Goal: Information Seeking & Learning: Learn about a topic

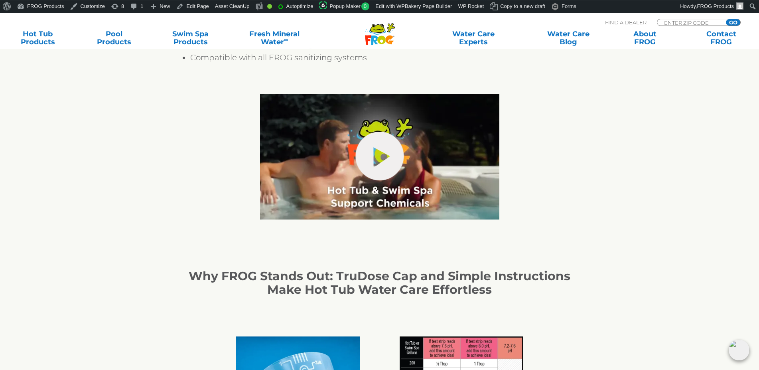
scroll to position [610, 0]
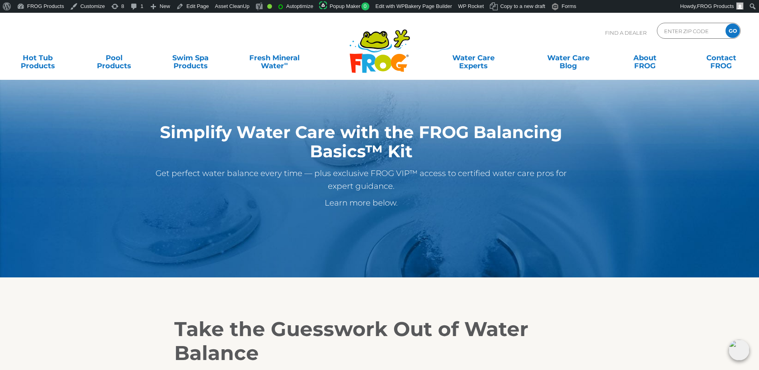
click at [361, 202] on p "Learn more below." at bounding box center [360, 202] width 429 height 13
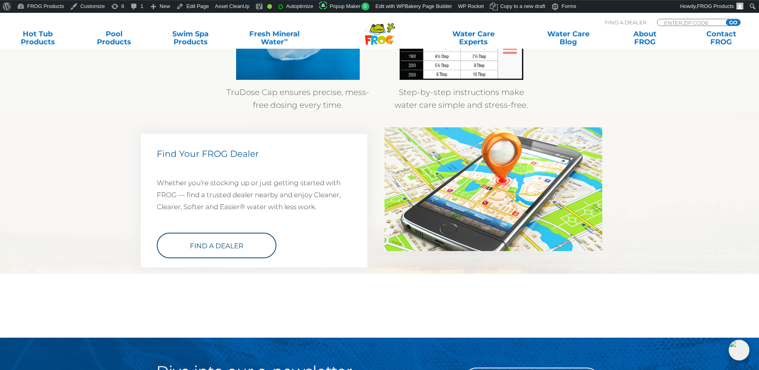
scroll to position [976, 0]
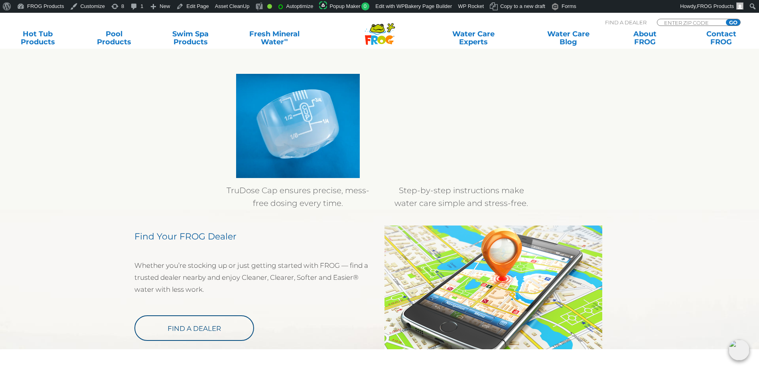
scroll to position [867, 0]
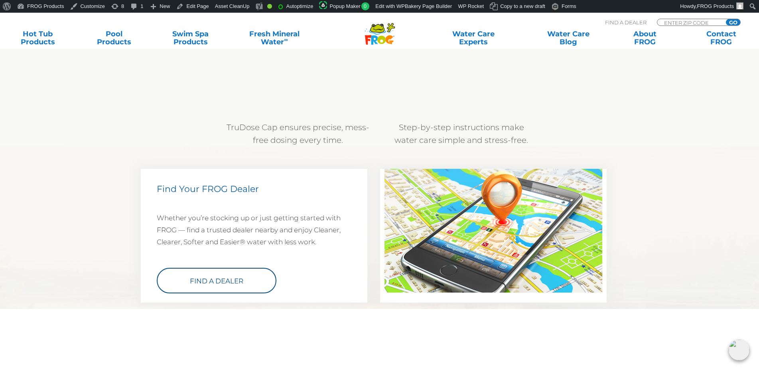
scroll to position [890, 0]
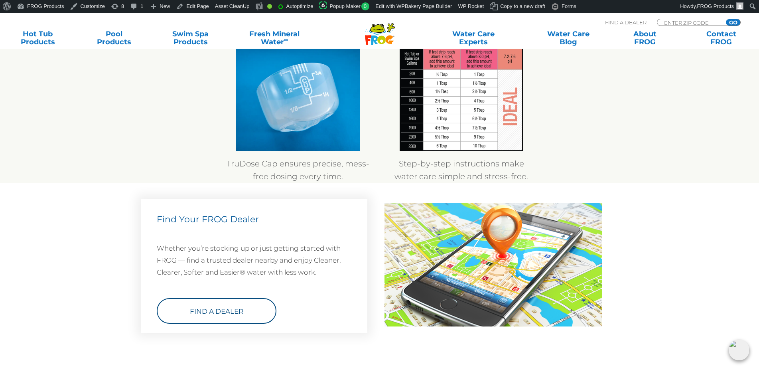
scroll to position [1056, 0]
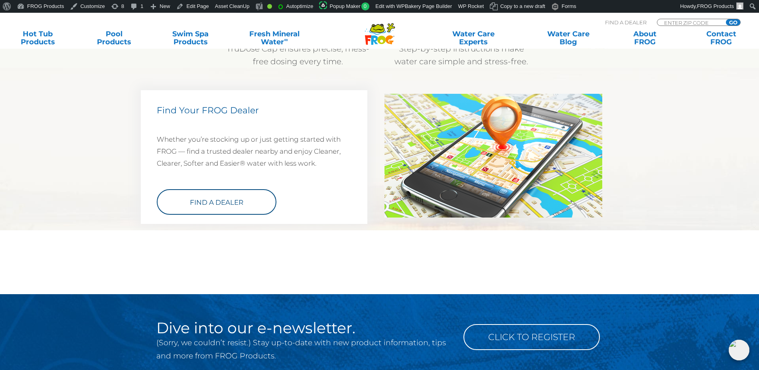
scroll to position [971, 0]
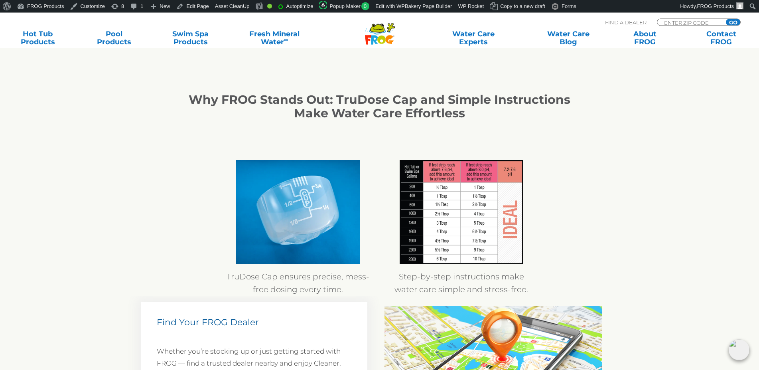
scroll to position [691, 0]
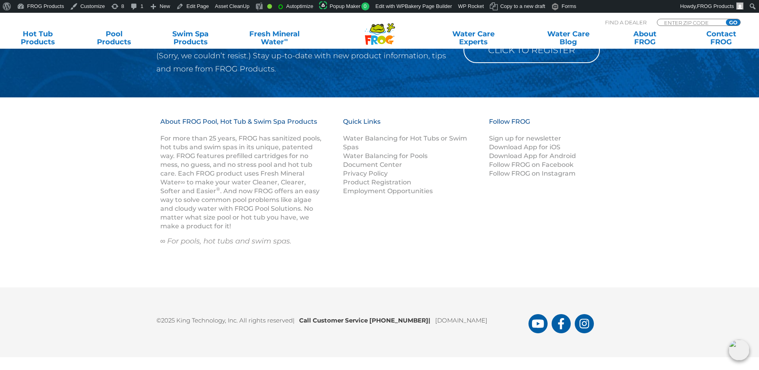
scroll to position [1116, 0]
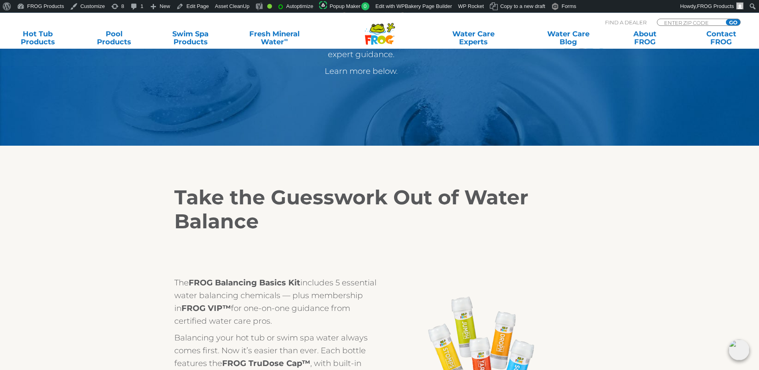
scroll to position [122, 0]
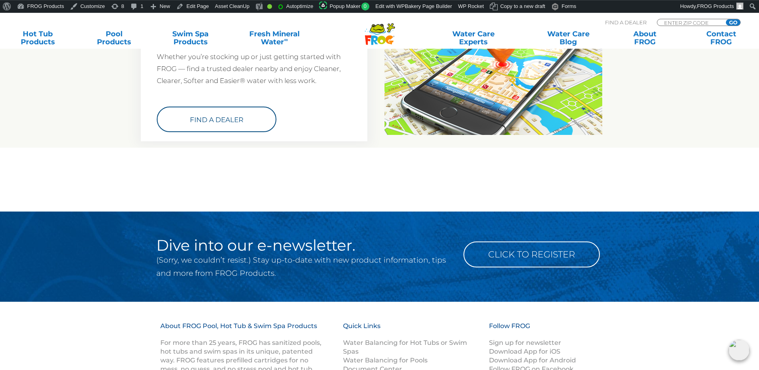
scroll to position [1057, 0]
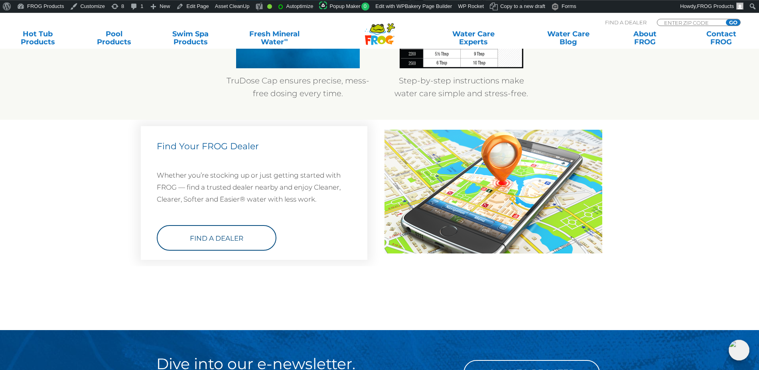
scroll to position [935, 0]
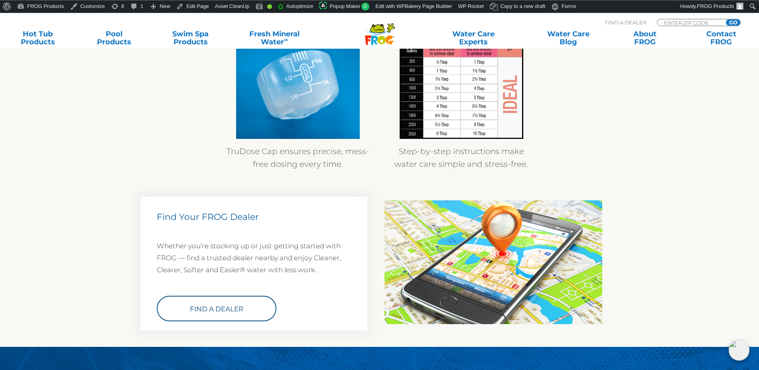
scroll to position [854, 0]
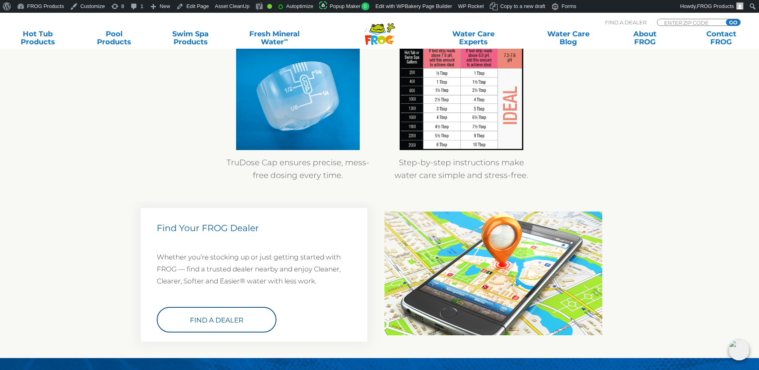
click at [486, 265] on img at bounding box center [493, 273] width 218 height 124
click at [533, 253] on img at bounding box center [493, 273] width 218 height 124
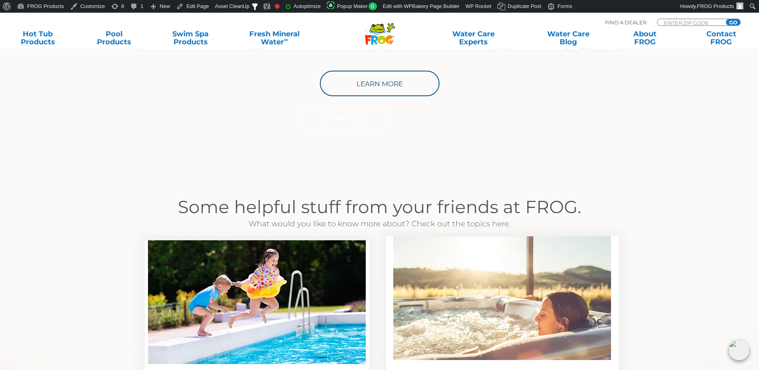
scroll to position [497, 0]
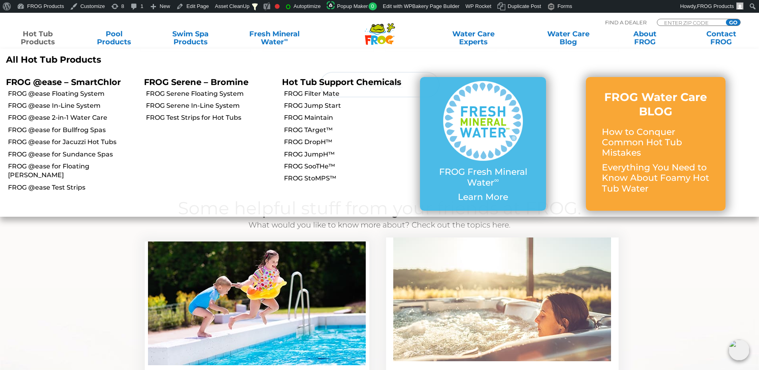
click at [55, 85] on p "FROG @ease – SmartChlor" at bounding box center [69, 82] width 126 height 10
click at [54, 92] on link "FROG @ease Floating System" at bounding box center [73, 93] width 130 height 9
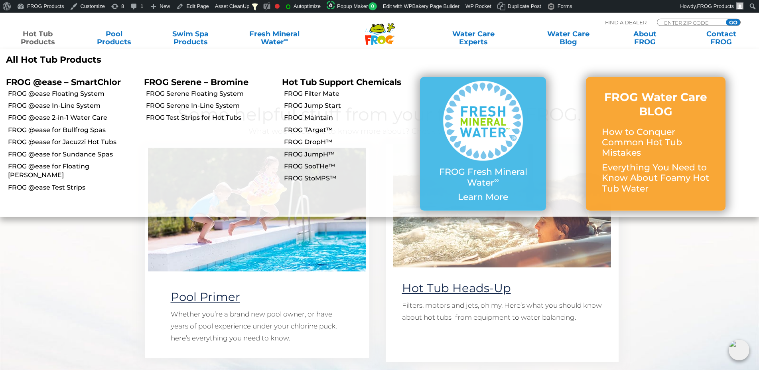
scroll to position [701, 0]
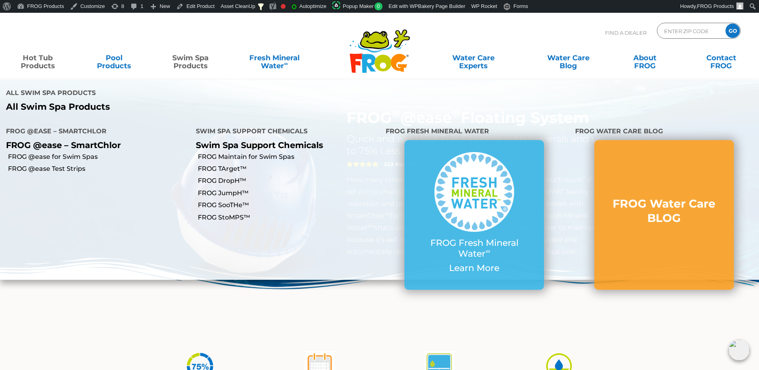
click at [199, 63] on link "Swim Spa Products" at bounding box center [190, 58] width 59 height 16
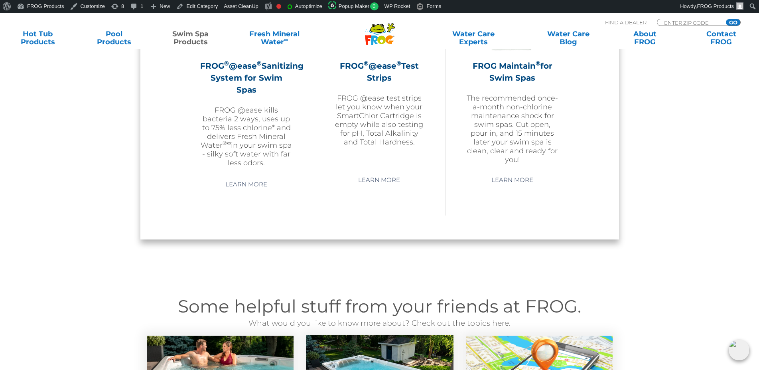
scroll to position [621, 0]
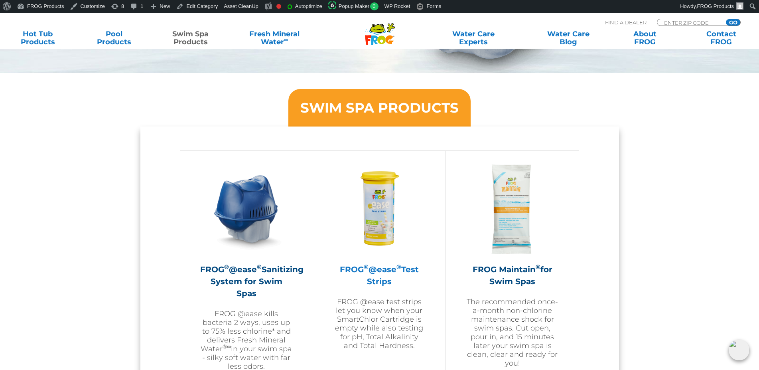
click at [388, 205] on img at bounding box center [379, 209] width 92 height 92
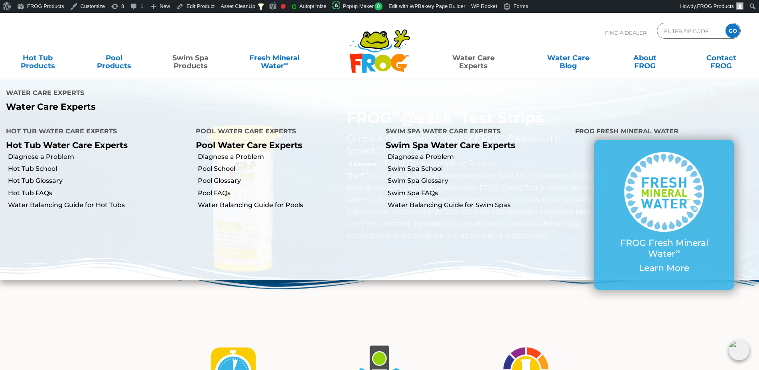
click at [469, 62] on link "Water Care Experts" at bounding box center [473, 58] width 96 height 16
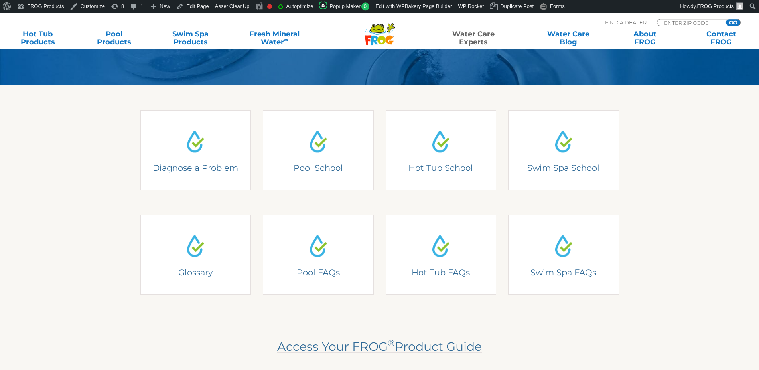
scroll to position [203, 0]
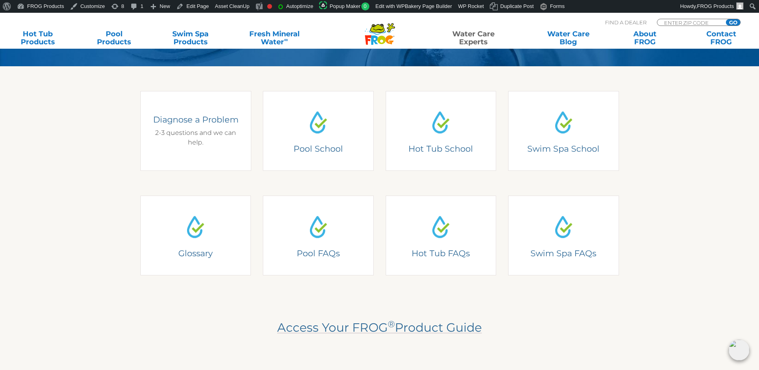
click at [232, 109] on link "Diagnose a Problem Diagnose a Problem 2-3 questions and we can help." at bounding box center [195, 131] width 111 height 80
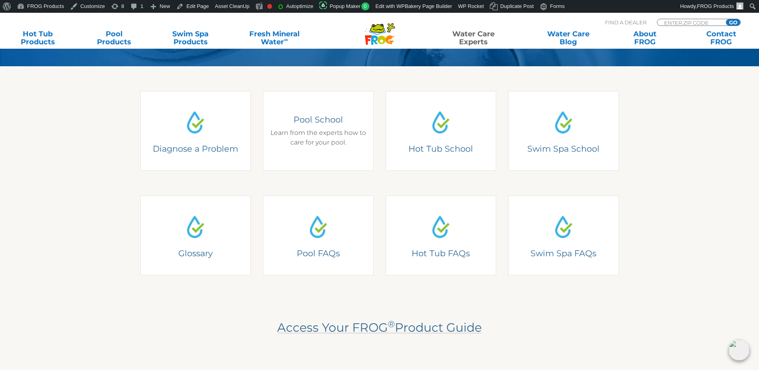
click at [301, 133] on link "Pool School Pool School Learn from the experts how to care for your pool." at bounding box center [318, 131] width 111 height 80
click at [317, 138] on div "Pool School Learn from the experts how to care for your pool." at bounding box center [318, 130] width 99 height 33
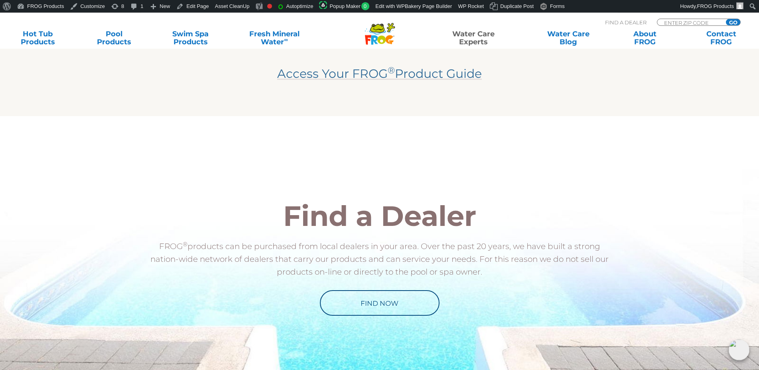
scroll to position [488, 0]
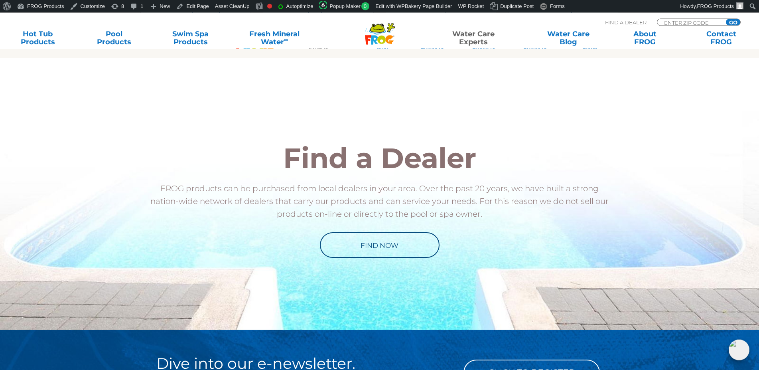
scroll to position [411, 0]
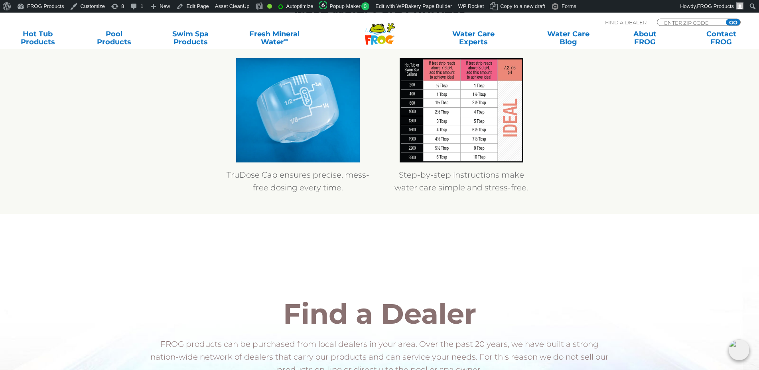
scroll to position [854, 0]
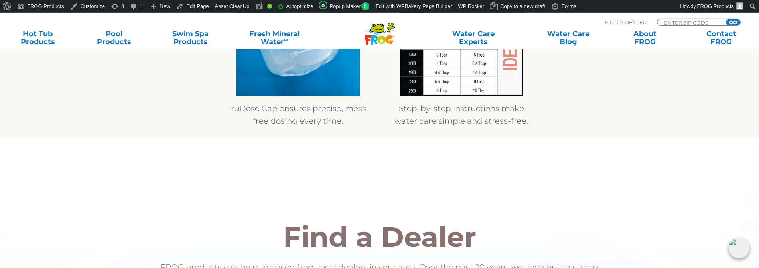
scroll to position [935, 0]
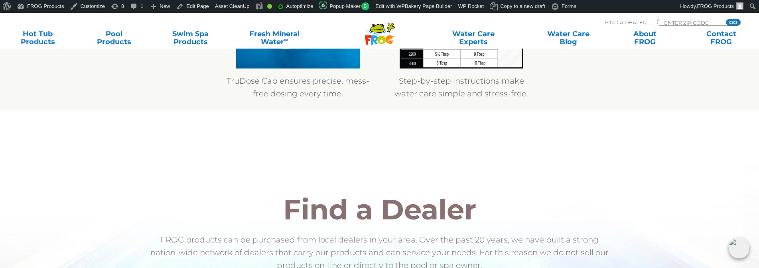
click at [428, 156] on div "Find a Dealer FROG products can be purchased from local dealers in your area. O…" at bounding box center [379, 252] width 490 height 257
click at [346, 201] on h2 "Find a Dealer" at bounding box center [379, 210] width 466 height 28
drag, startPoint x: 345, startPoint y: 211, endPoint x: 267, endPoint y: 208, distance: 77.8
click at [267, 208] on h2 "Find a Dealer" at bounding box center [379, 210] width 466 height 28
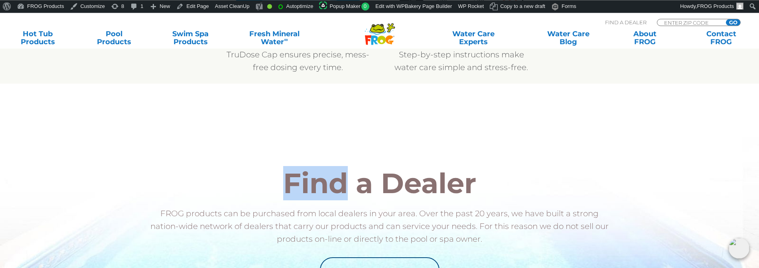
scroll to position [976, 0]
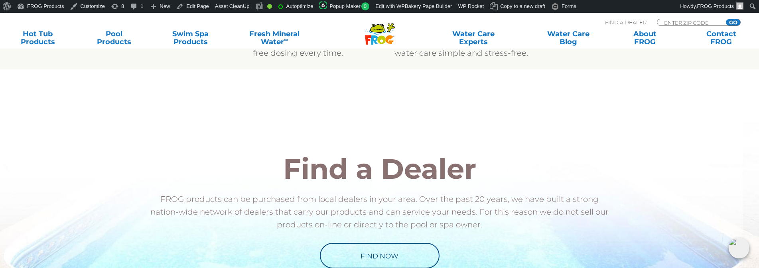
click at [271, 82] on section "Find a Dealer FROG products can be purchased from local dealers in your area. O…" at bounding box center [379, 204] width 759 height 271
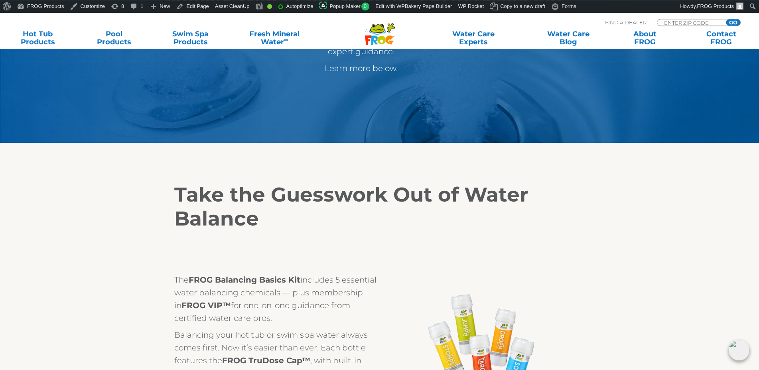
scroll to position [163, 0]
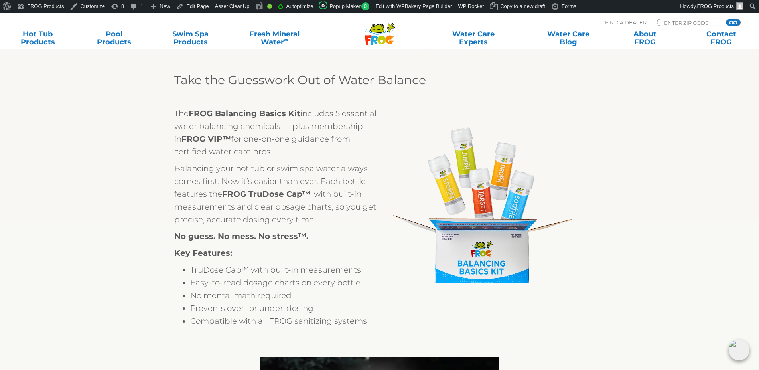
scroll to position [244, 0]
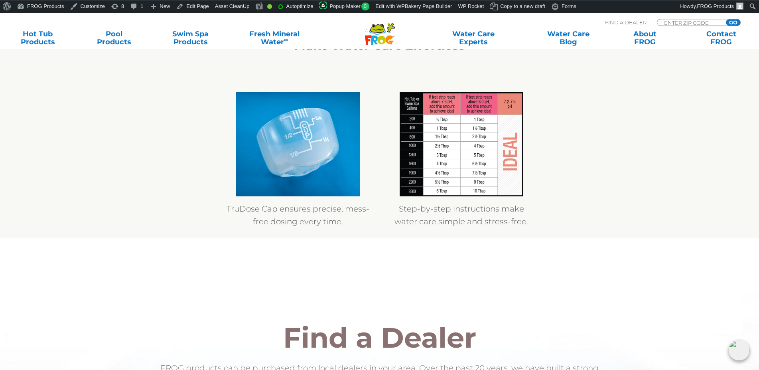
scroll to position [773, 0]
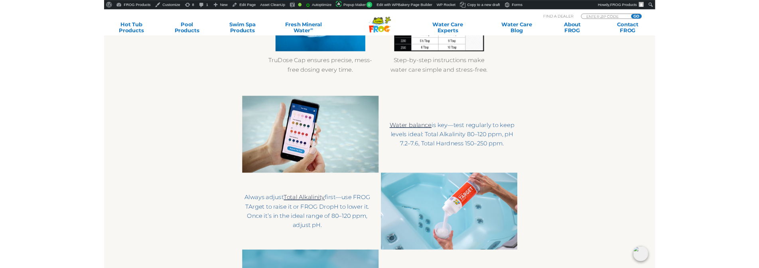
scroll to position [895, 0]
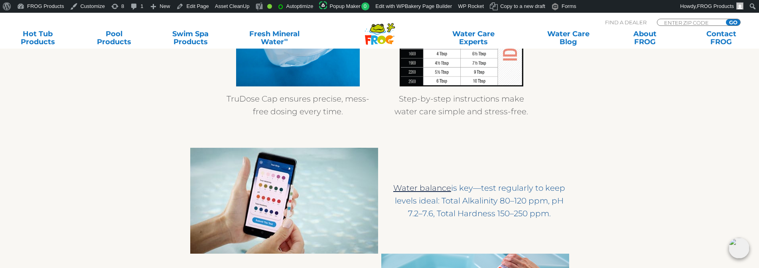
click at [358, 191] on img at bounding box center [284, 201] width 188 height 106
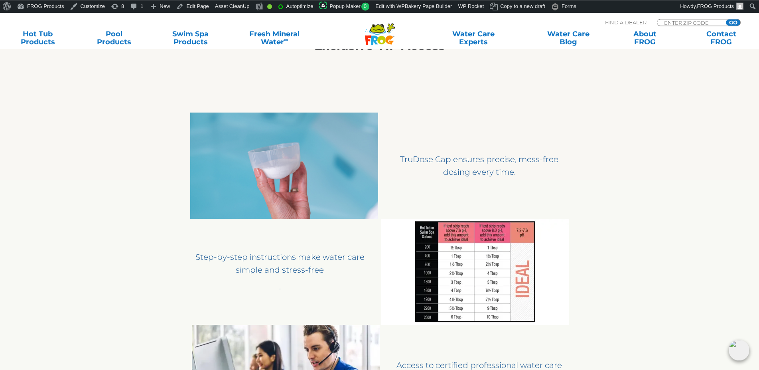
scroll to position [651, 0]
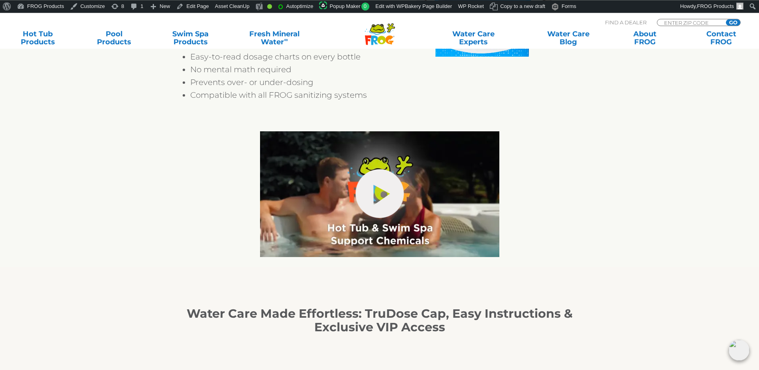
scroll to position [610, 0]
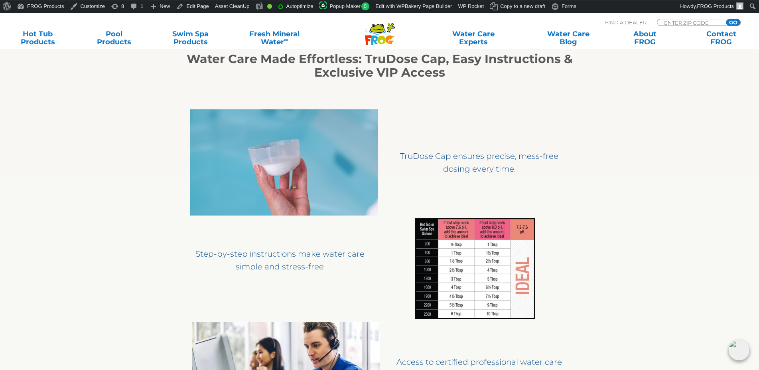
scroll to position [773, 0]
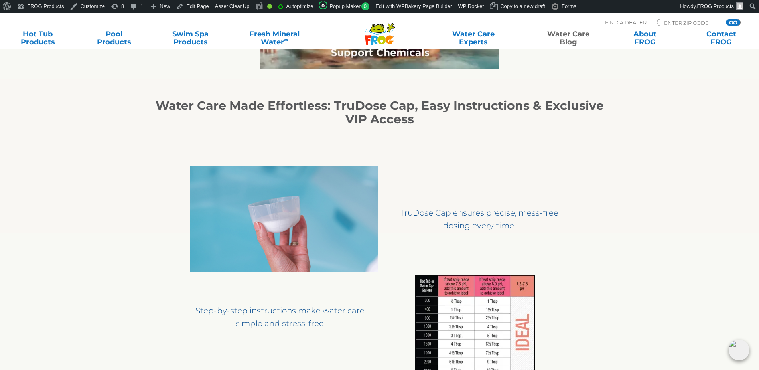
scroll to position [651, 0]
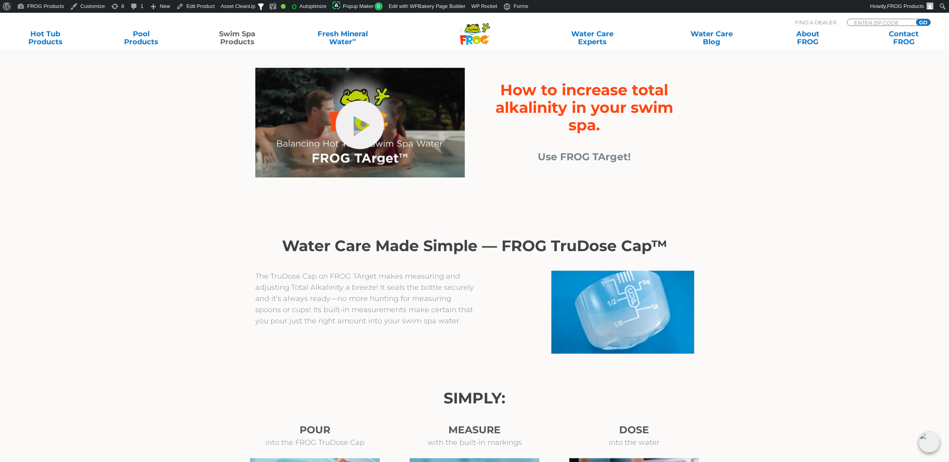
scroll to position [251, 0]
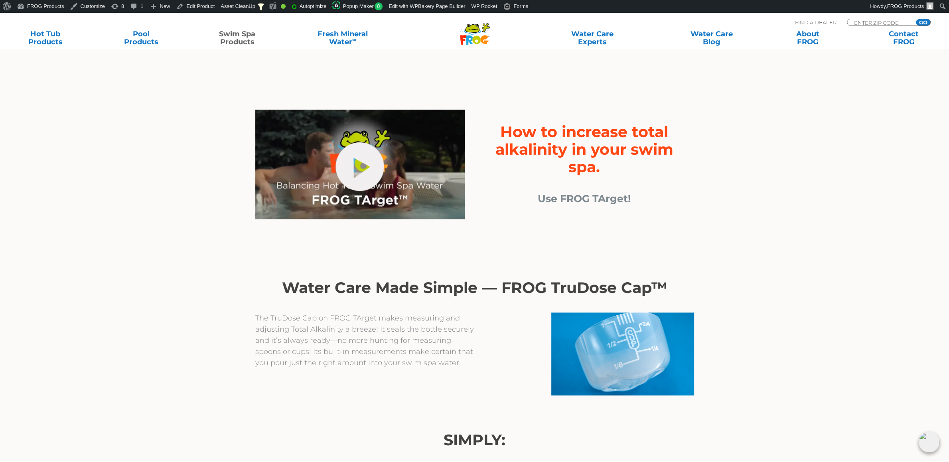
click at [281, 284] on h2 "Water Care Made Simple — FROG TruDose Cap™" at bounding box center [474, 288] width 439 height 18
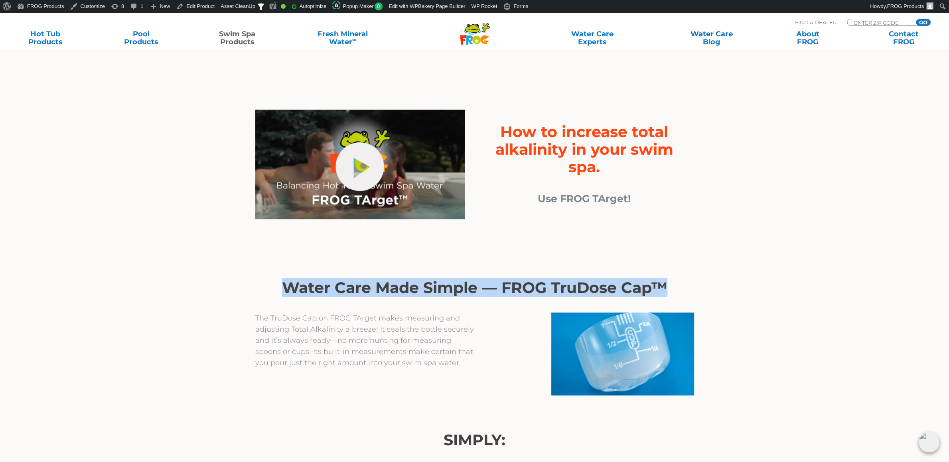
drag, startPoint x: 281, startPoint y: 284, endPoint x: 658, endPoint y: 290, distance: 377.2
click at [658, 290] on h2 "Water Care Made Simple — FROG TruDose Cap™" at bounding box center [474, 288] width 439 height 18
copy h2 "Water Care Made Simple — FROG TruDose Cap™"
click at [522, 290] on h2 "Water Care Made Simple — FROG TruDose Cap™" at bounding box center [474, 288] width 439 height 18
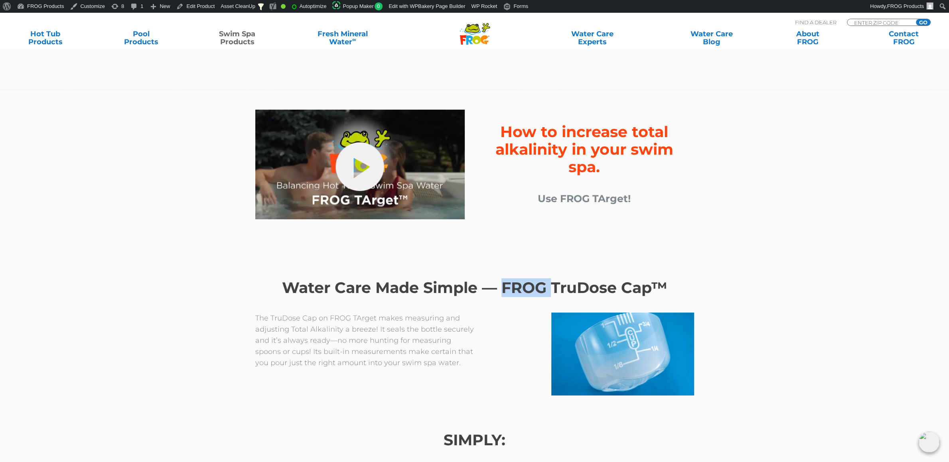
click at [522, 290] on h2 "Water Care Made Simple — FROG TruDose Cap™" at bounding box center [474, 288] width 439 height 18
click at [285, 285] on h2 "Water Care Made Simple — FROG TruDose Cap™" at bounding box center [474, 288] width 439 height 18
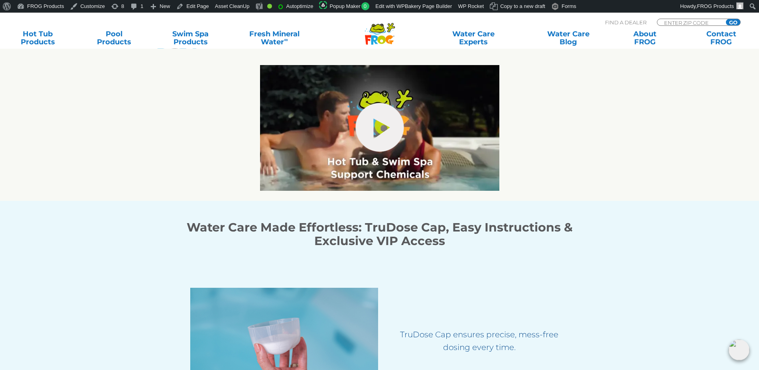
scroll to position [488, 0]
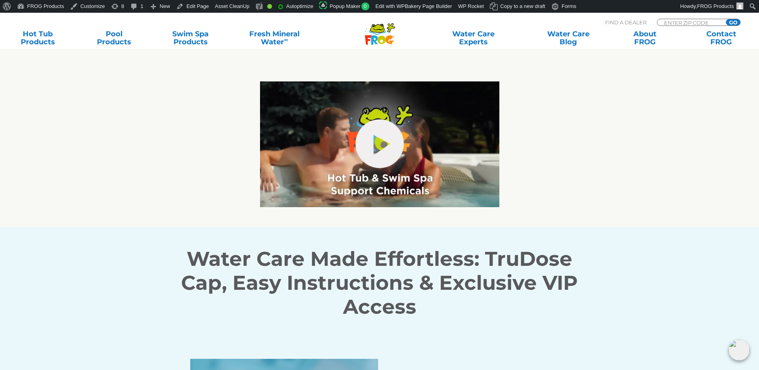
scroll to position [569, 0]
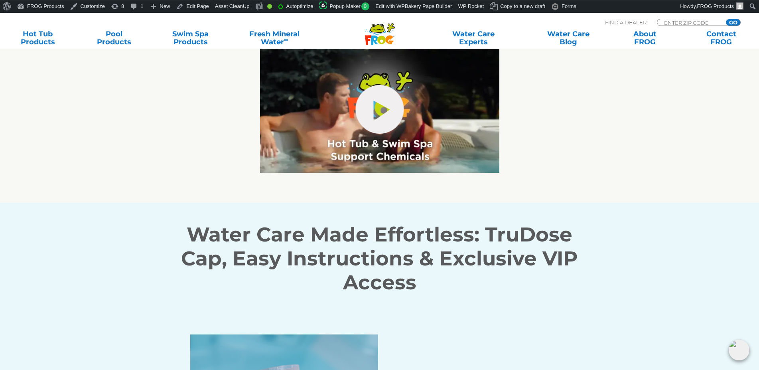
scroll to position [610, 0]
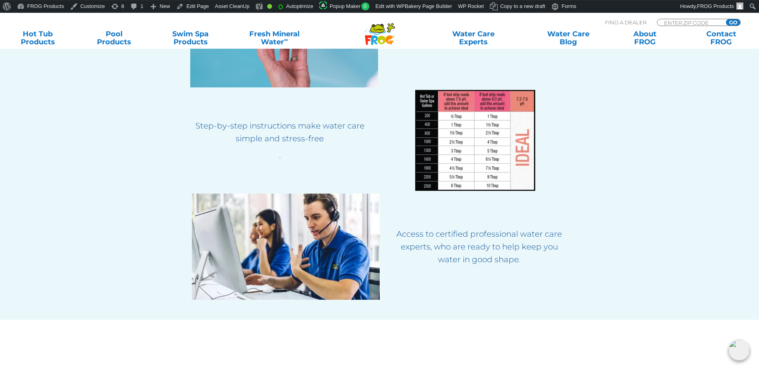
scroll to position [935, 0]
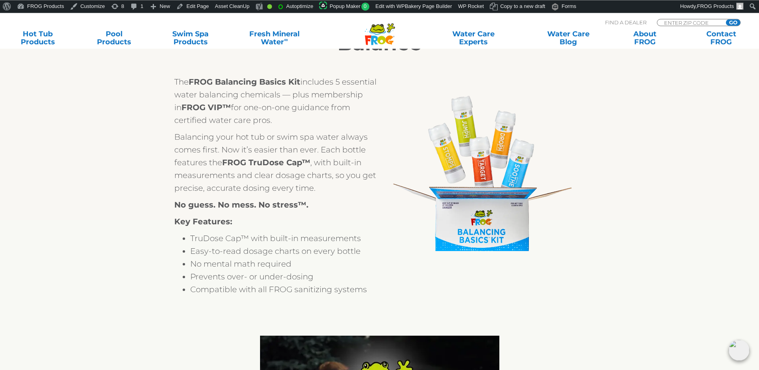
scroll to position [325, 0]
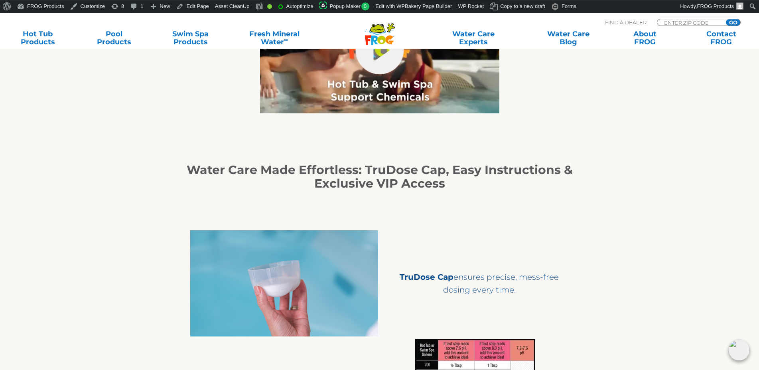
scroll to position [651, 0]
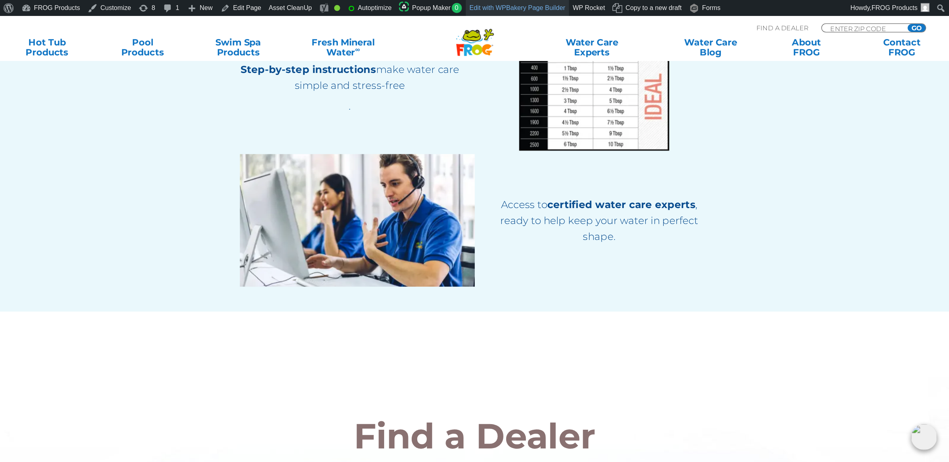
scroll to position [976, 0]
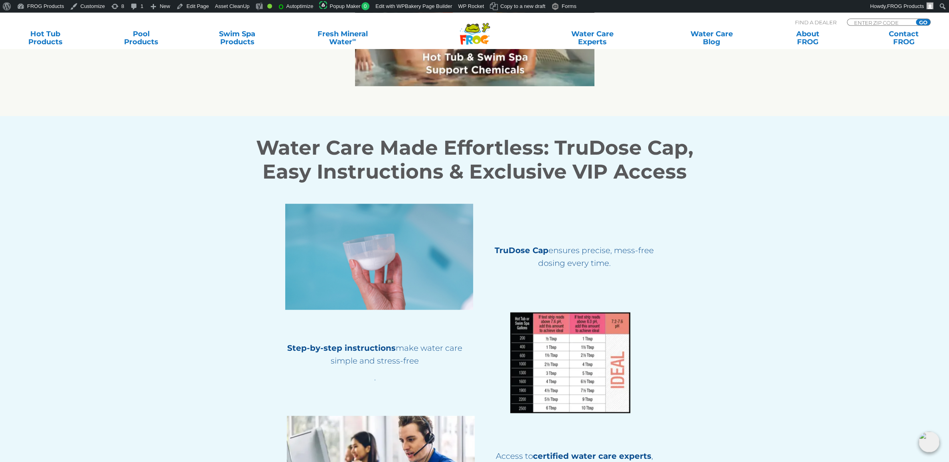
scroll to position [712, 0]
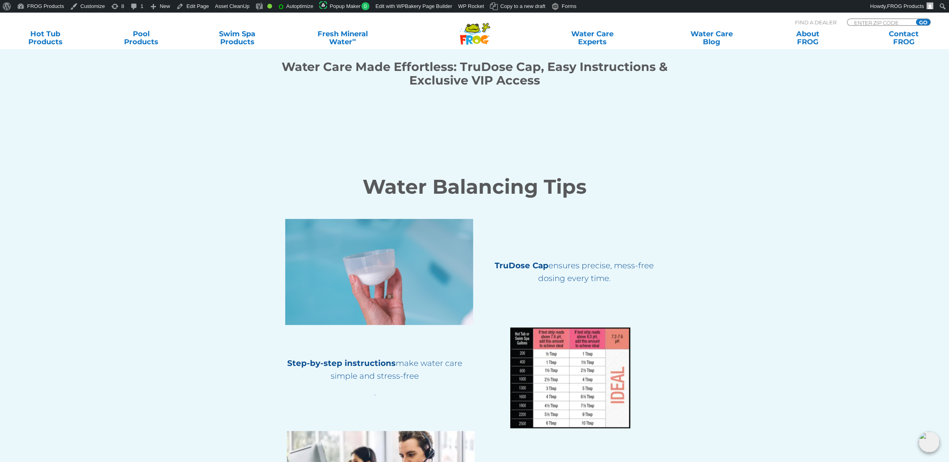
scroll to position [754, 0]
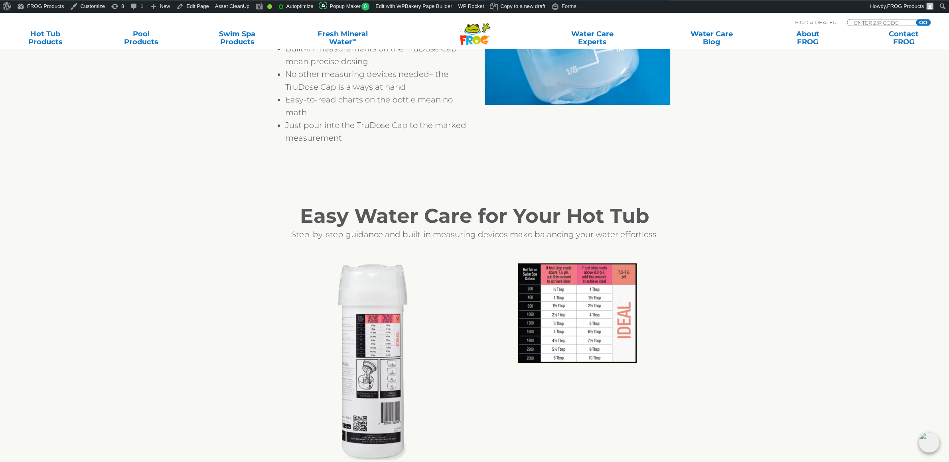
scroll to position [879, 0]
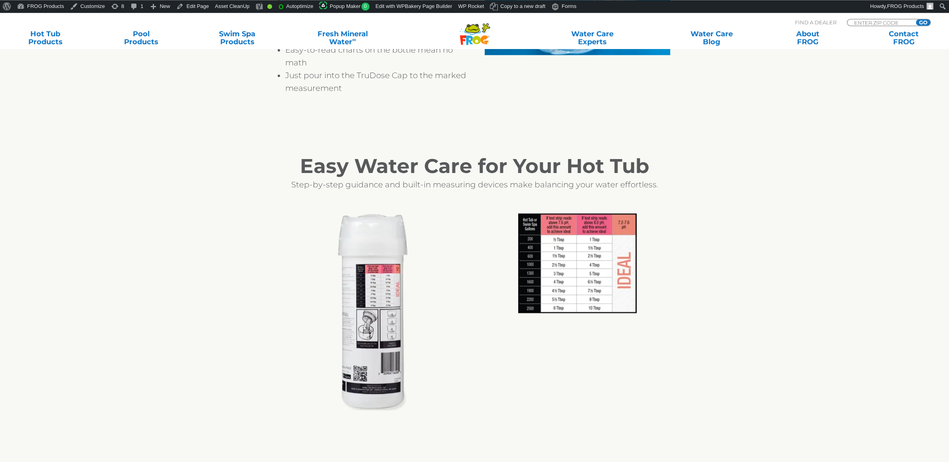
scroll to position [963, 0]
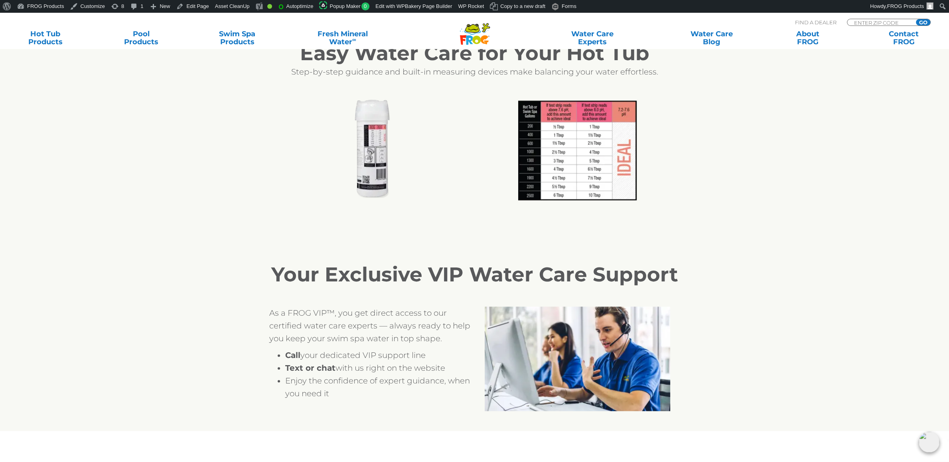
scroll to position [1005, 0]
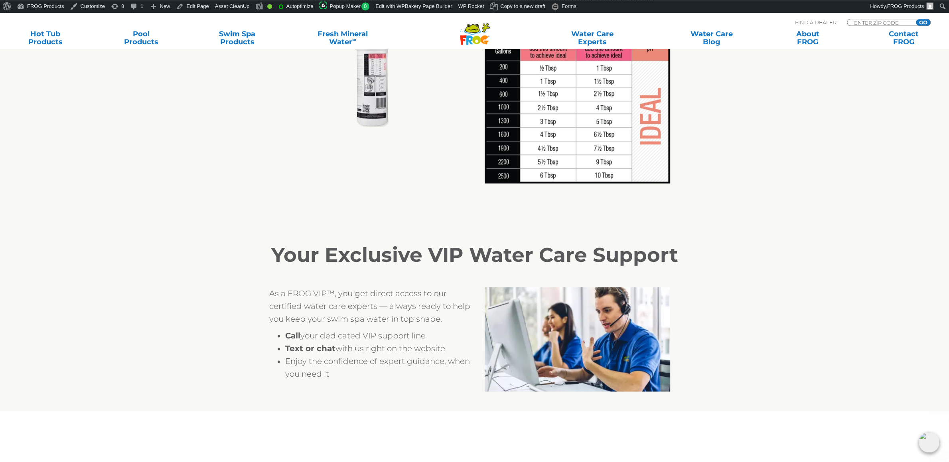
scroll to position [1130, 0]
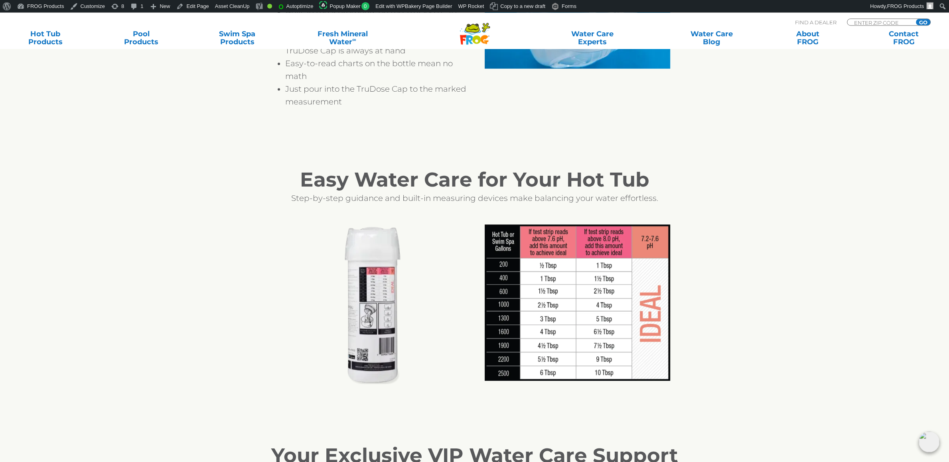
scroll to position [921, 0]
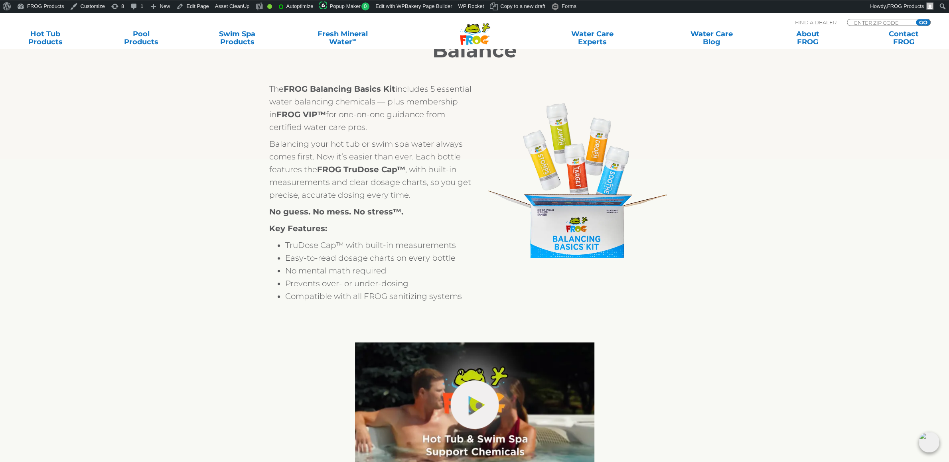
scroll to position [293, 0]
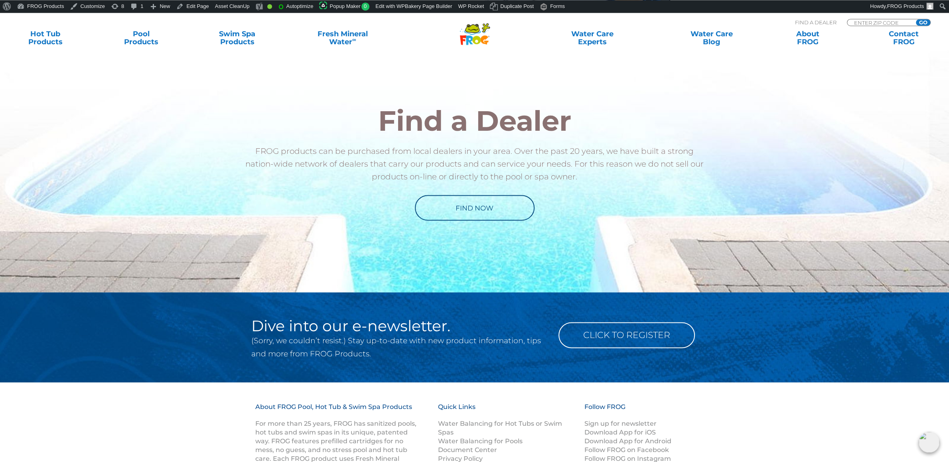
scroll to position [1423, 0]
